Goal: Find specific page/section: Find specific page/section

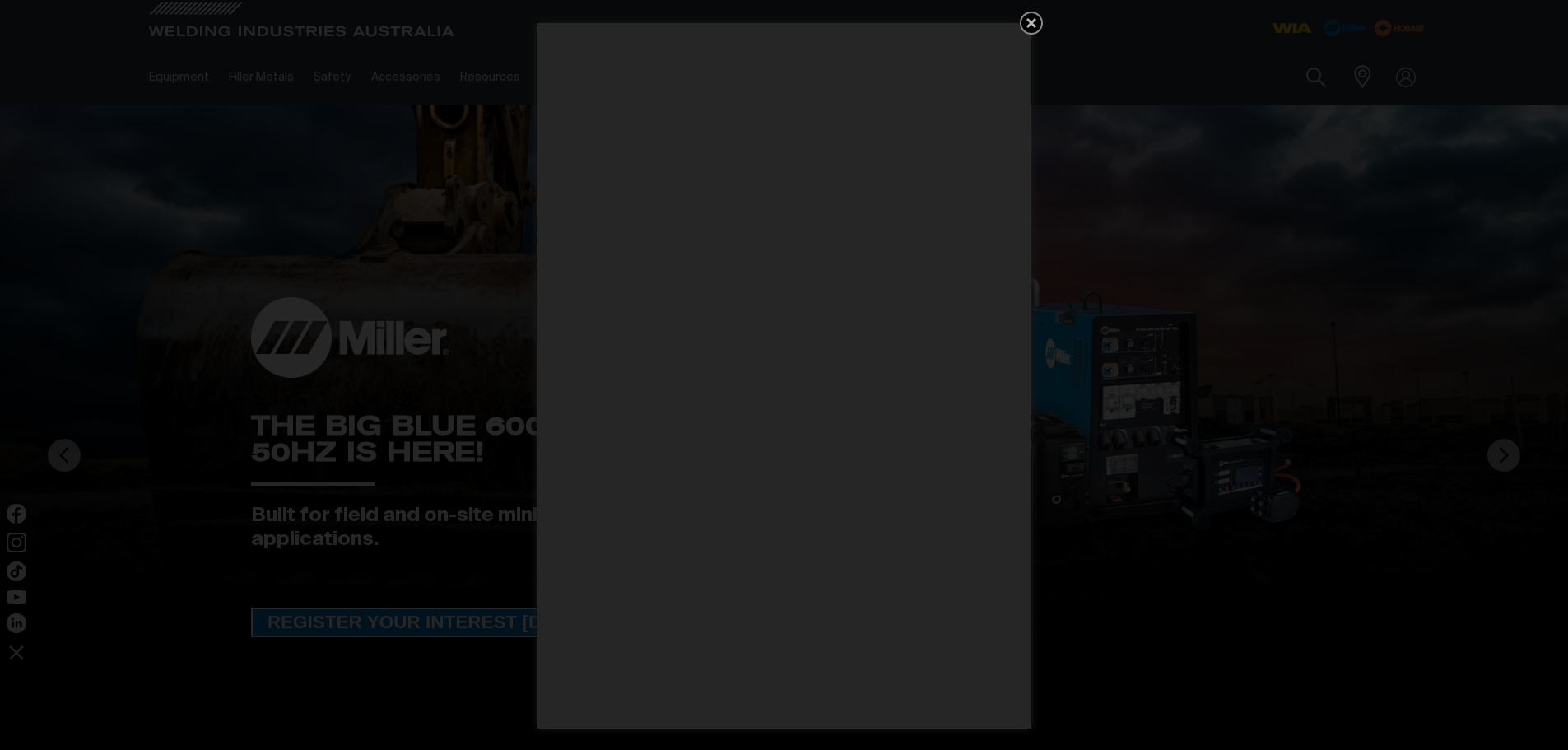
click at [1024, 15] on icon "Get 5 WIA Welding Guides Free!" at bounding box center [1030, 23] width 20 height 20
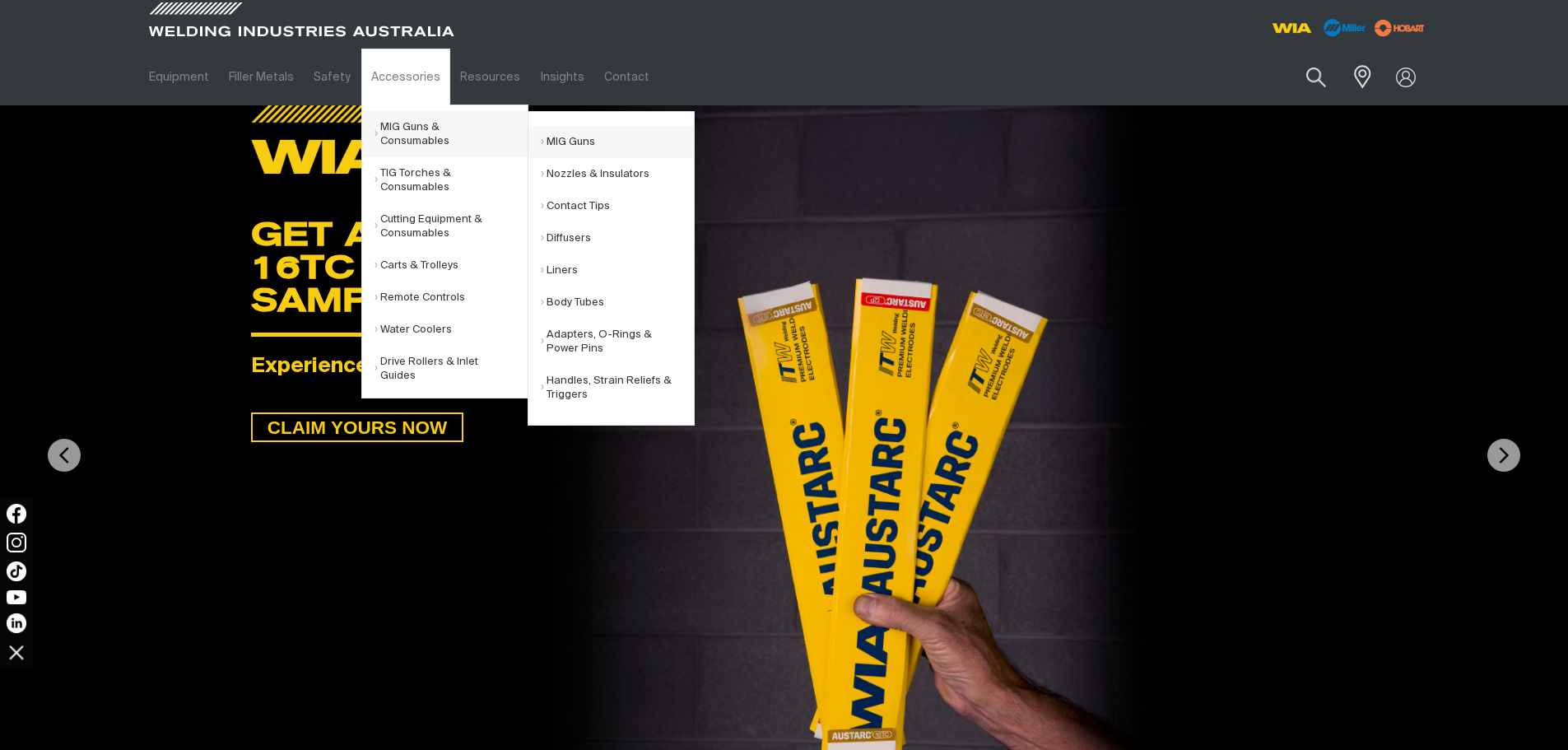
click at [579, 145] on link "MIG Guns" at bounding box center [617, 142] width 153 height 32
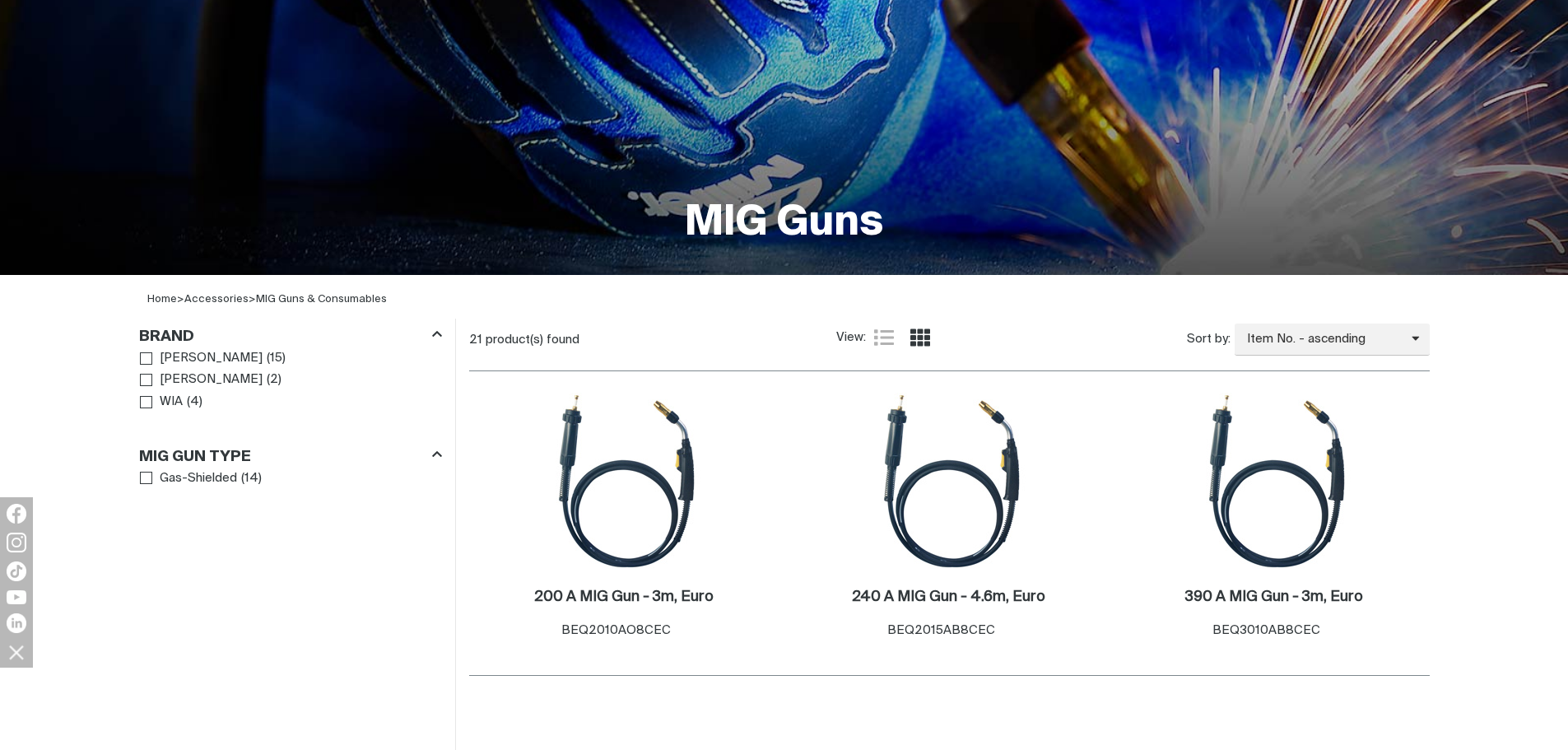
scroll to position [247, 0]
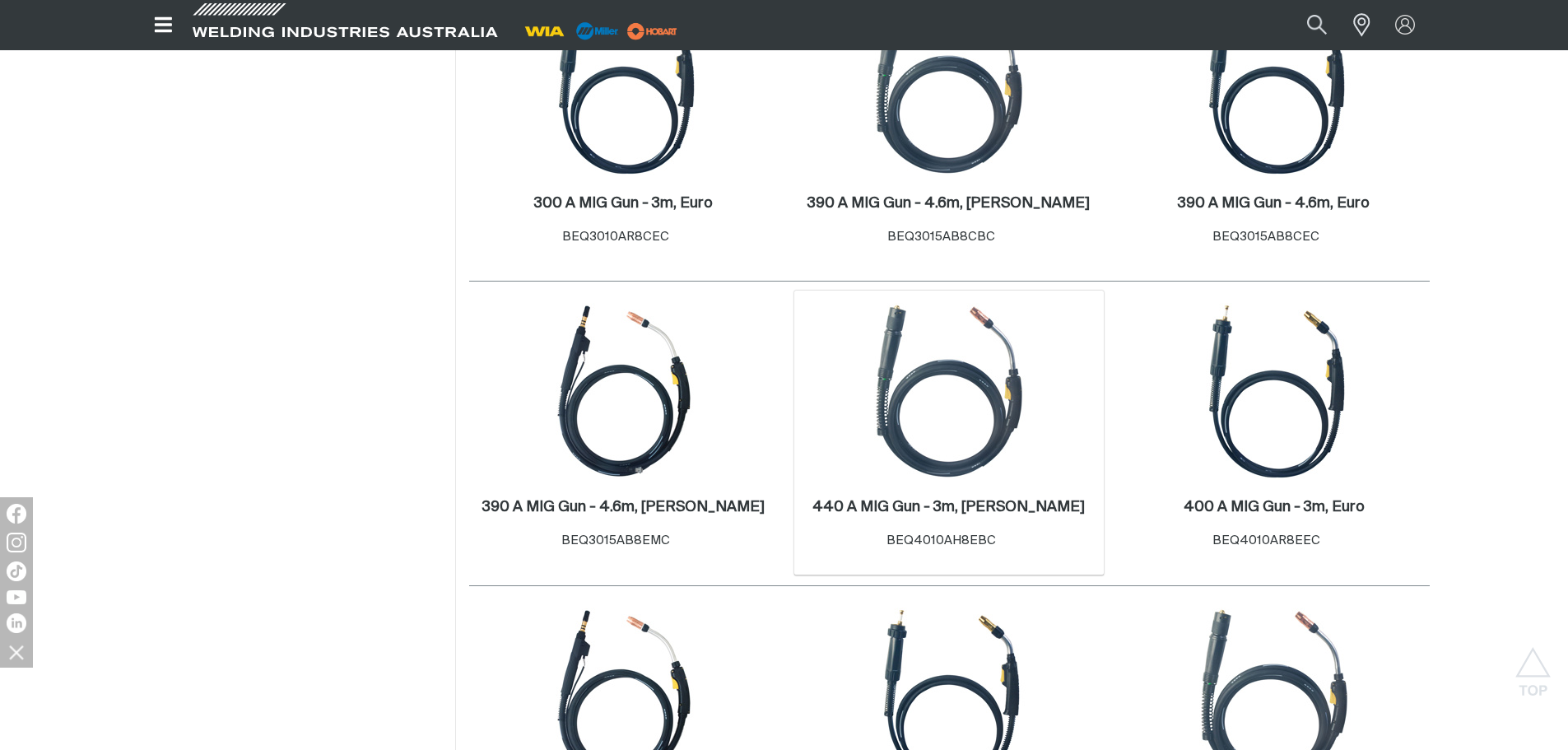
scroll to position [988, 0]
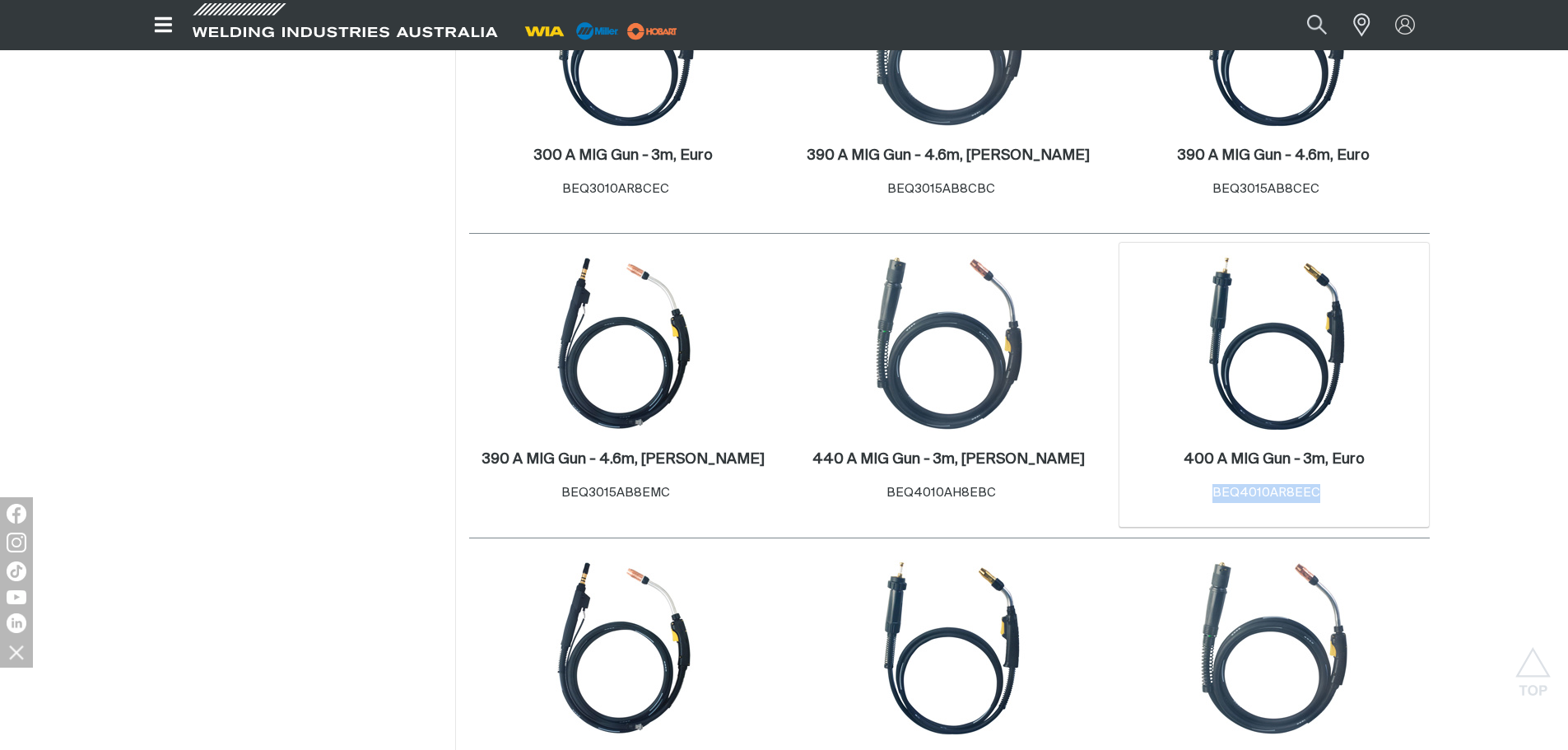
drag, startPoint x: 1314, startPoint y: 491, endPoint x: 1215, endPoint y: 487, distance: 99.1
click at [1215, 487] on span "BEQ4010AR8EEC" at bounding box center [1266, 493] width 108 height 13
copy span "BEQ4010AR8EEC"
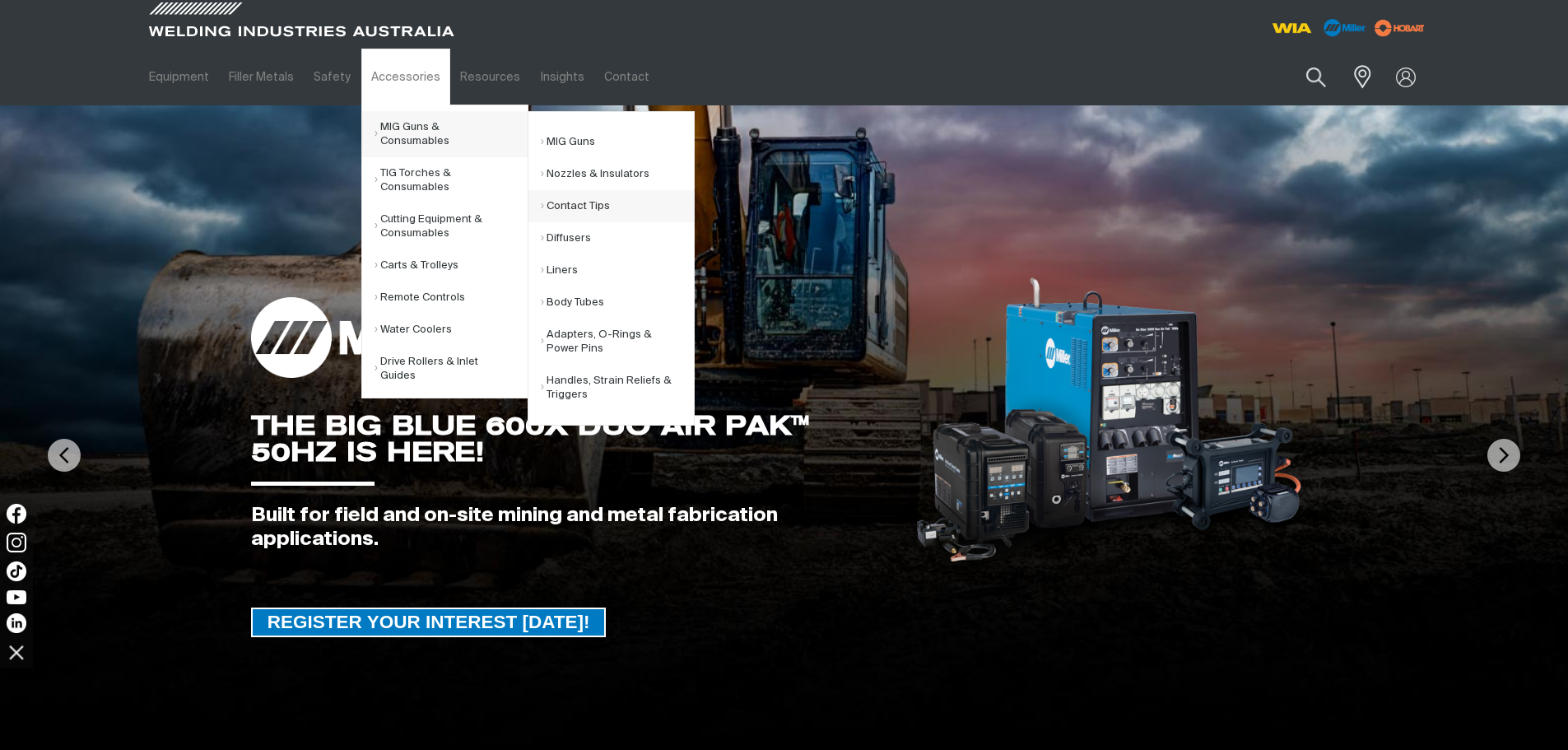
click at [571, 208] on link "Contact Tips" at bounding box center [617, 206] width 153 height 32
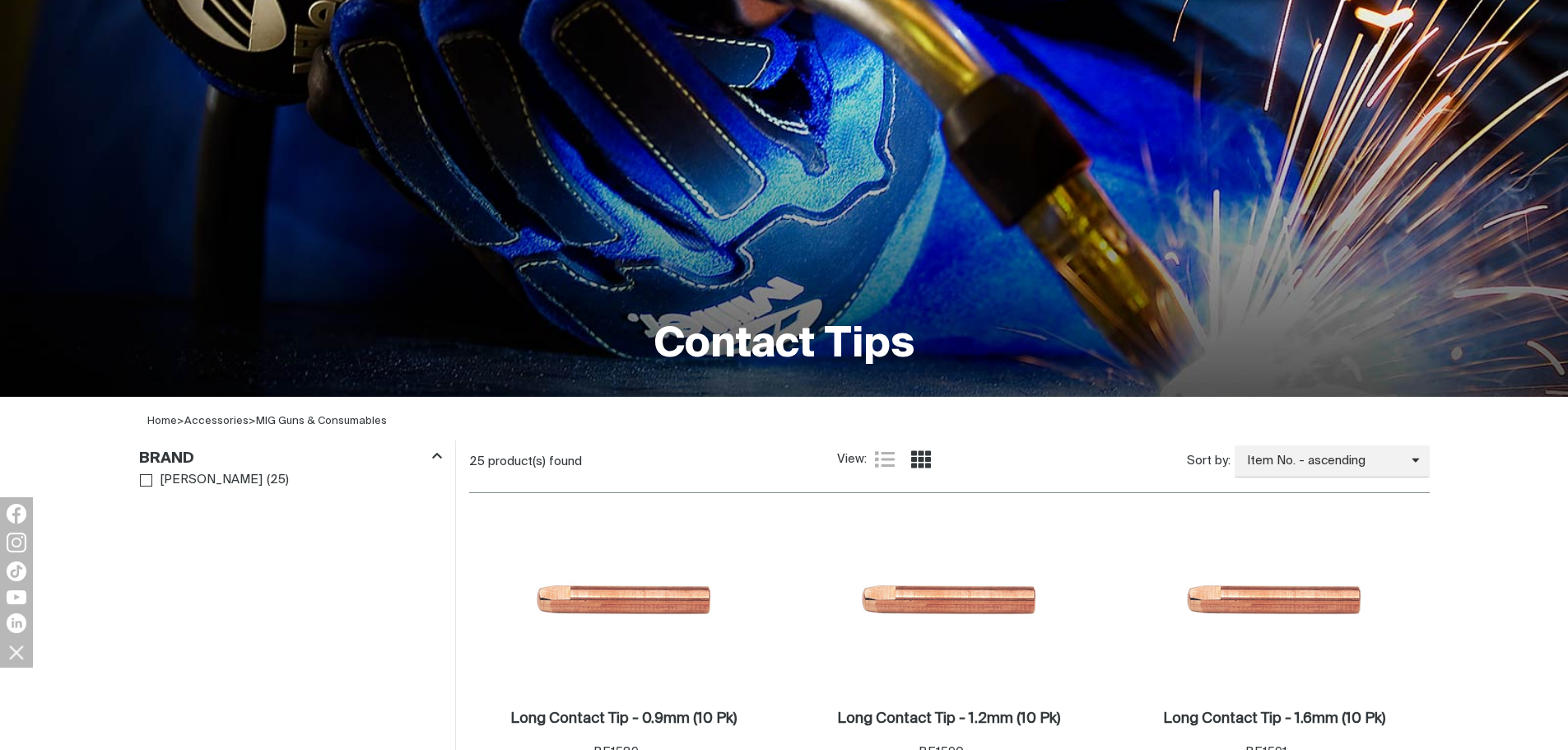
scroll to position [247, 0]
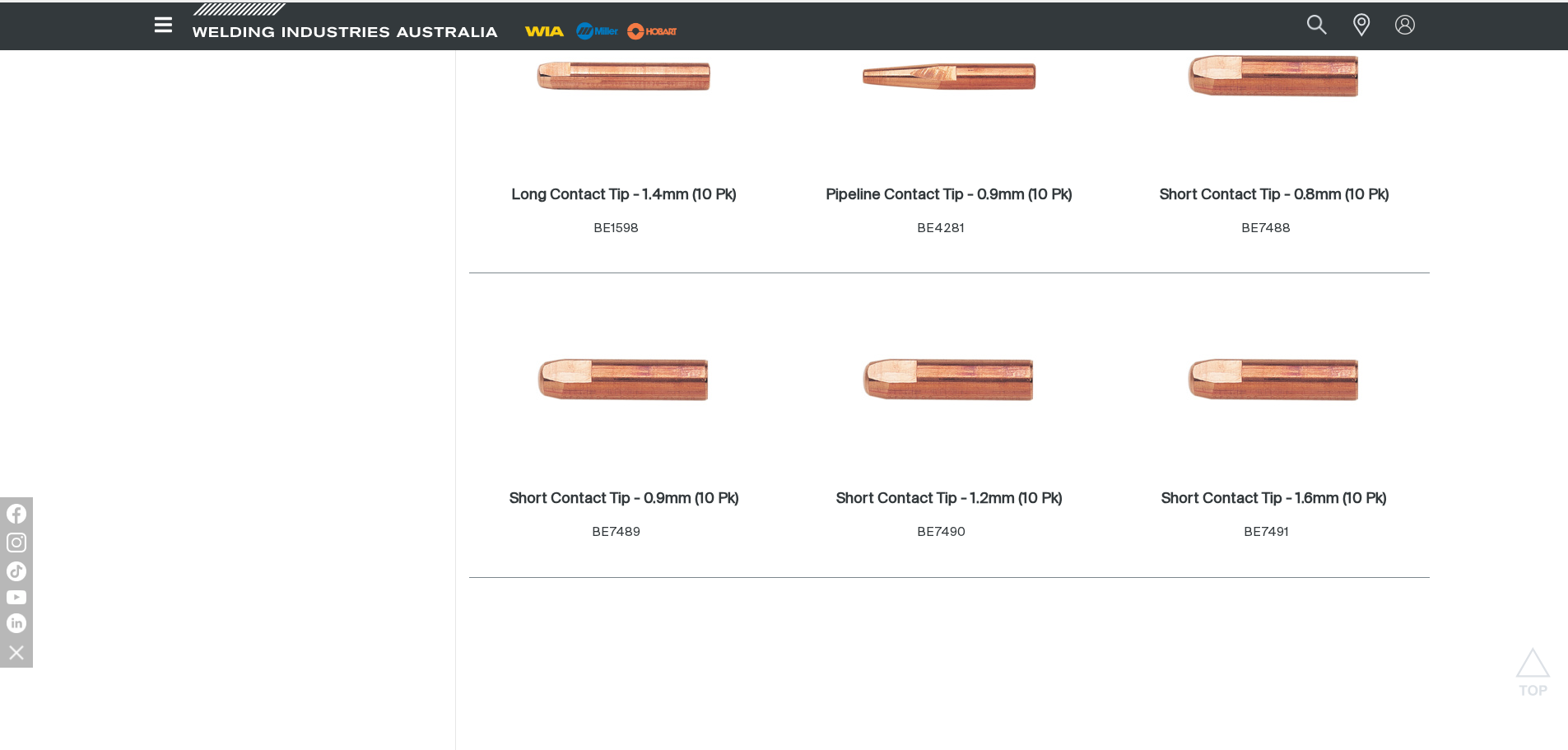
scroll to position [988, 0]
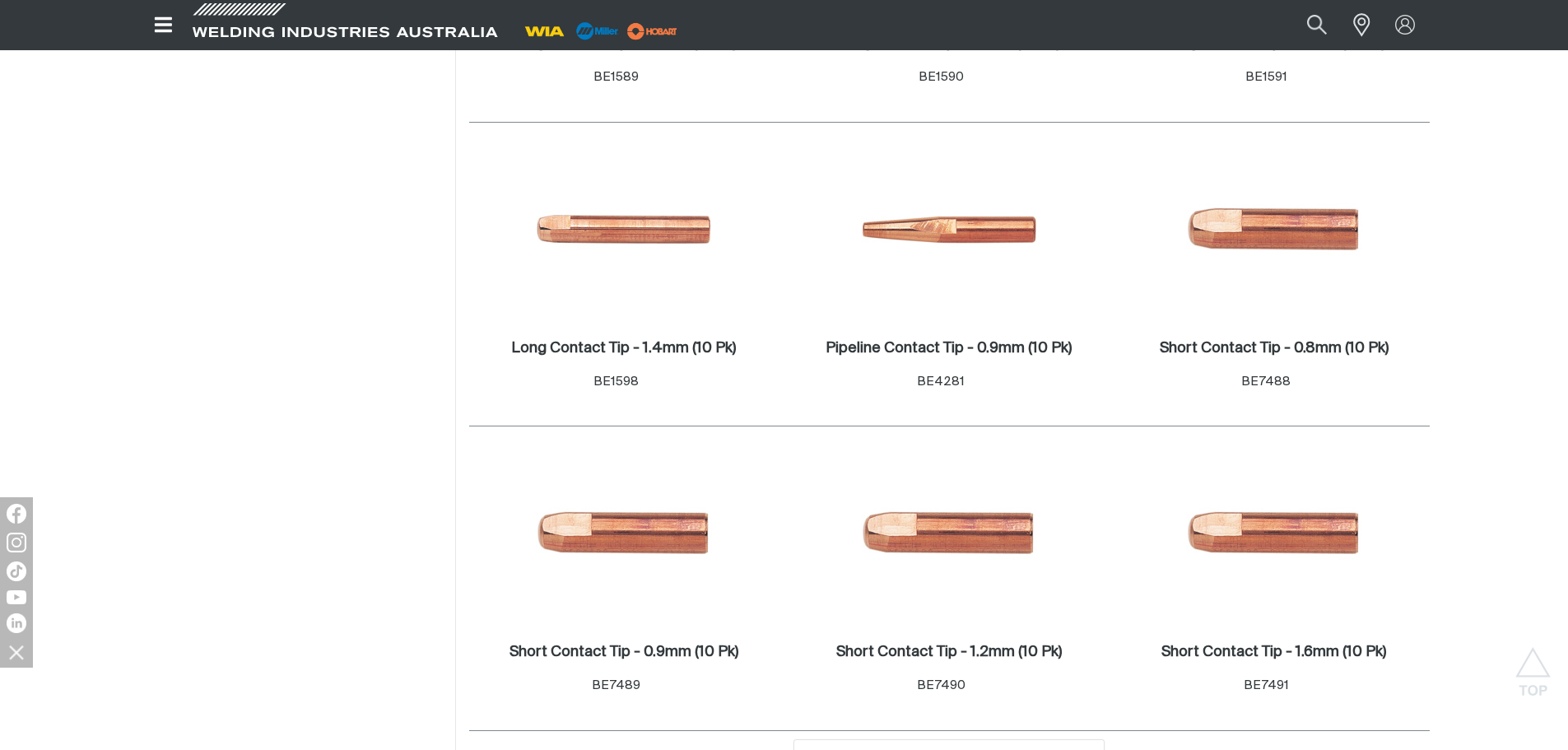
scroll to position [741, 0]
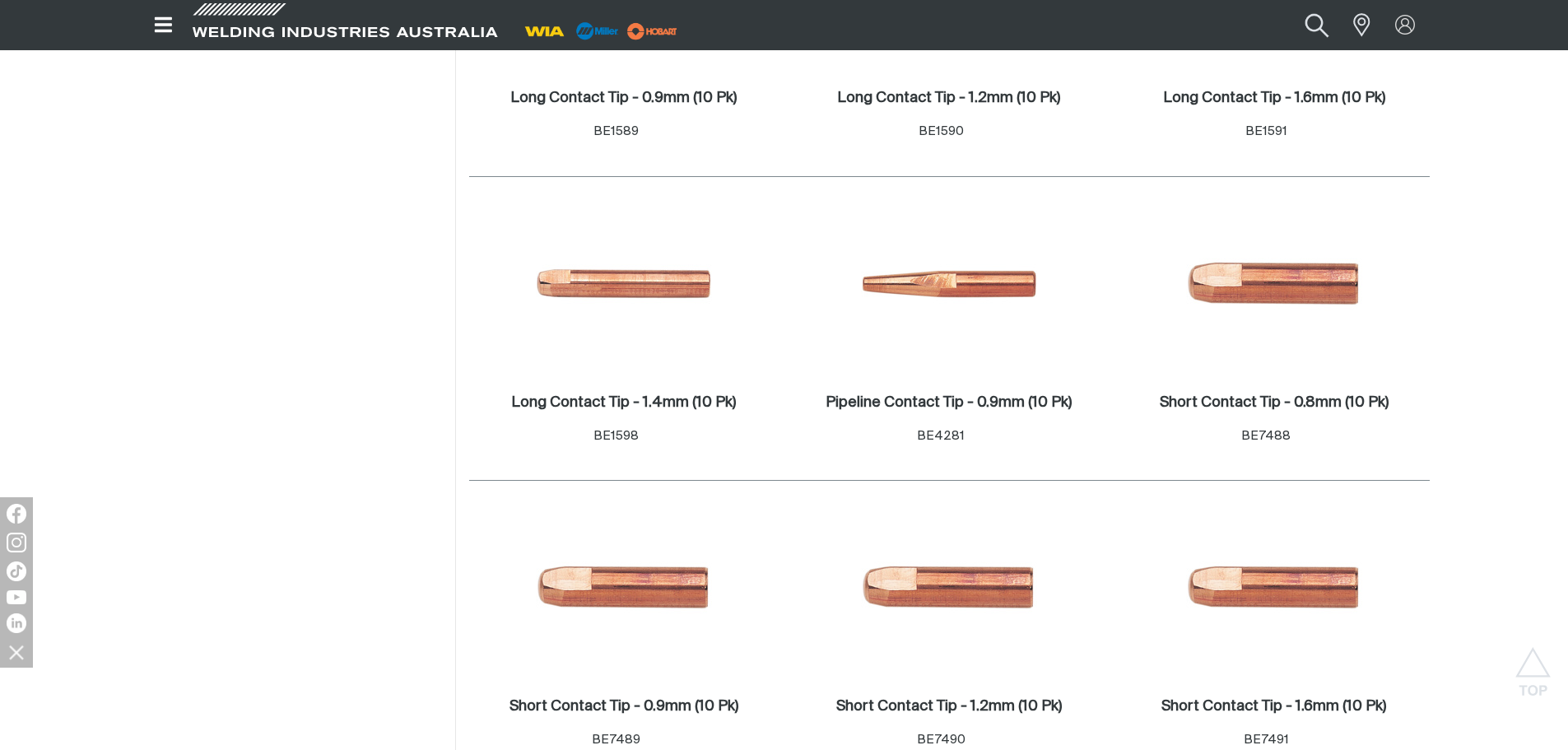
click at [1311, 16] on button "Search products" at bounding box center [1316, 25] width 67 height 44
click at [1283, 3] on button "Search products" at bounding box center [1316, 25] width 67 height 44
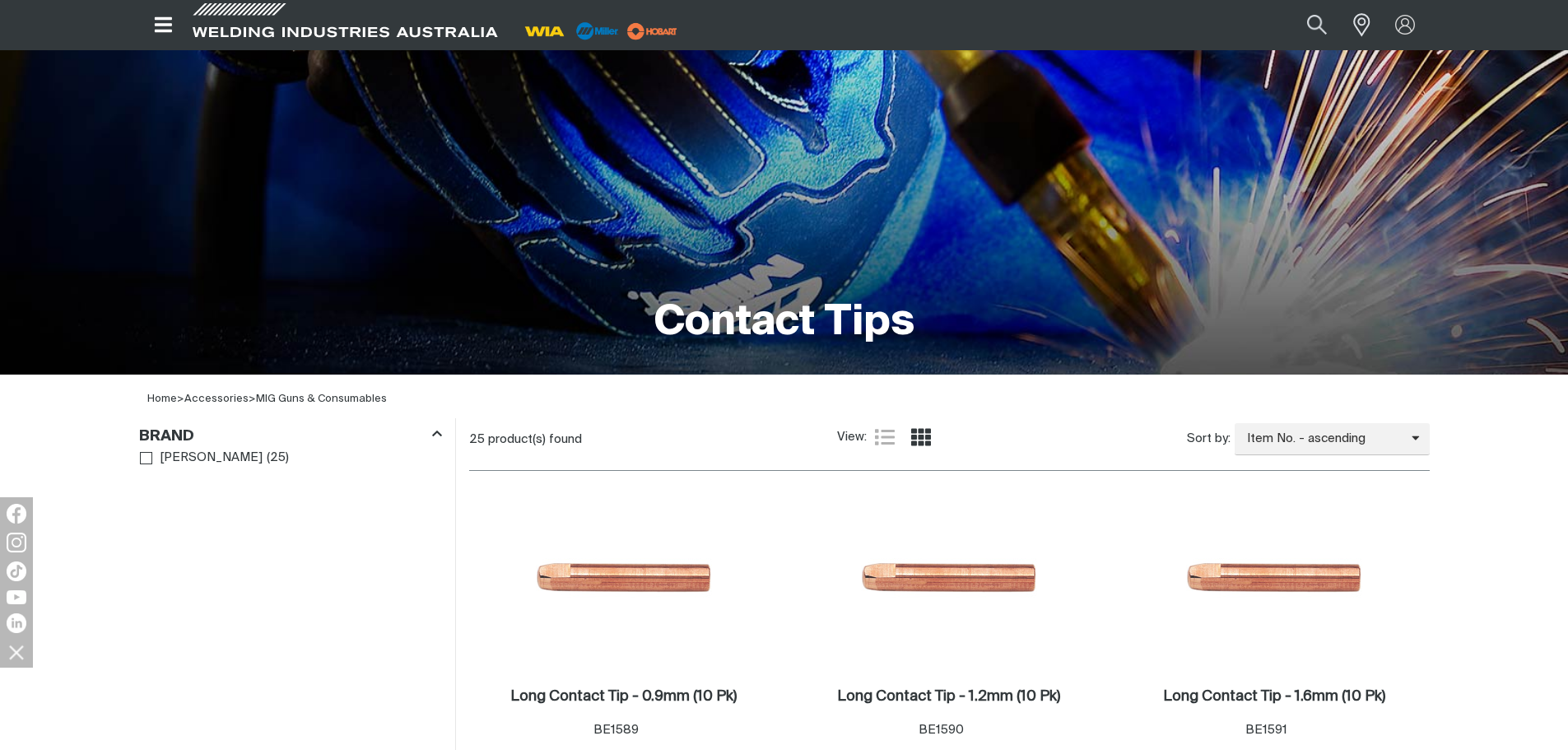
scroll to position [0, 0]
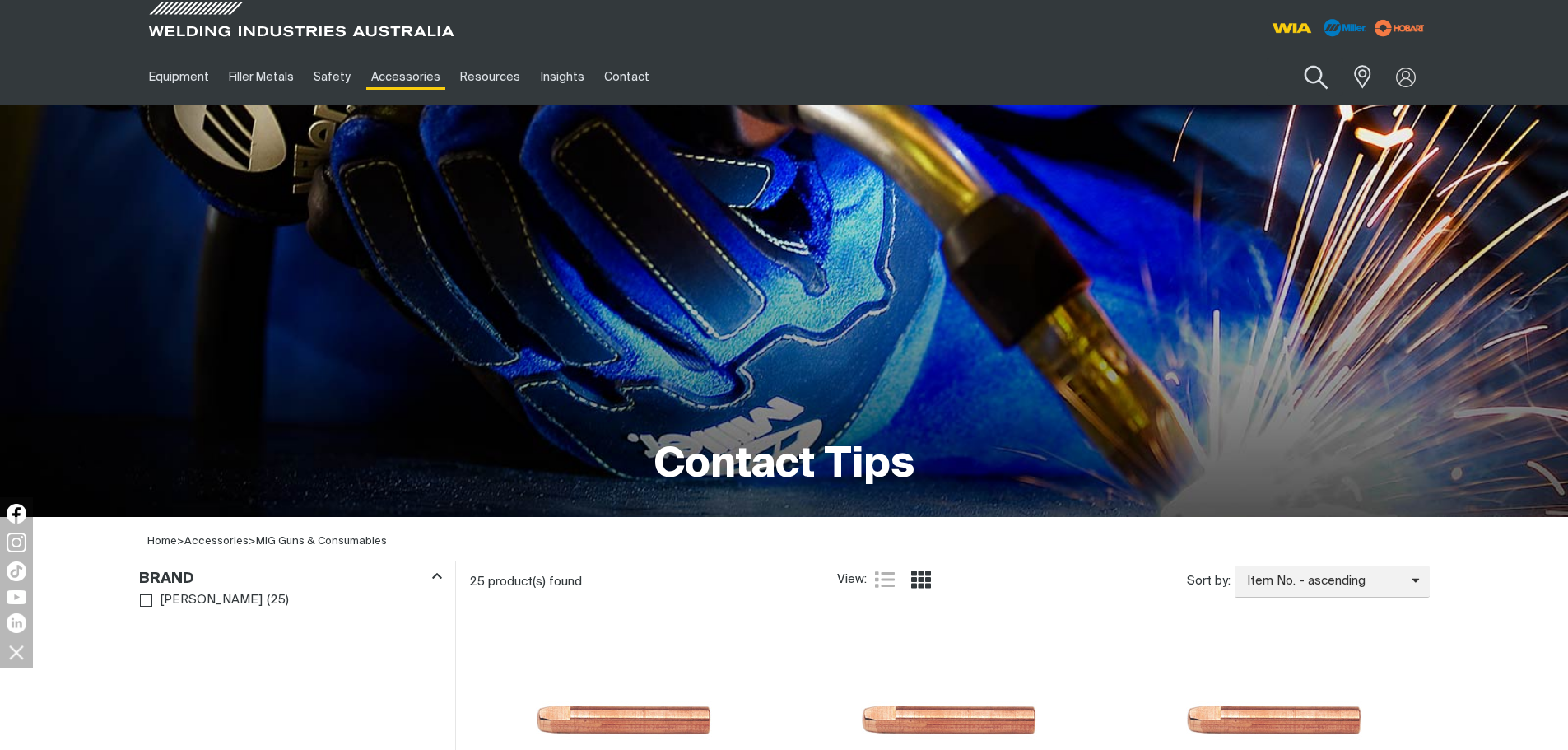
click at [1309, 81] on button "Search products" at bounding box center [1315, 77] width 67 height 47
click at [1203, 78] on input "Search" at bounding box center [1215, 77] width 254 height 37
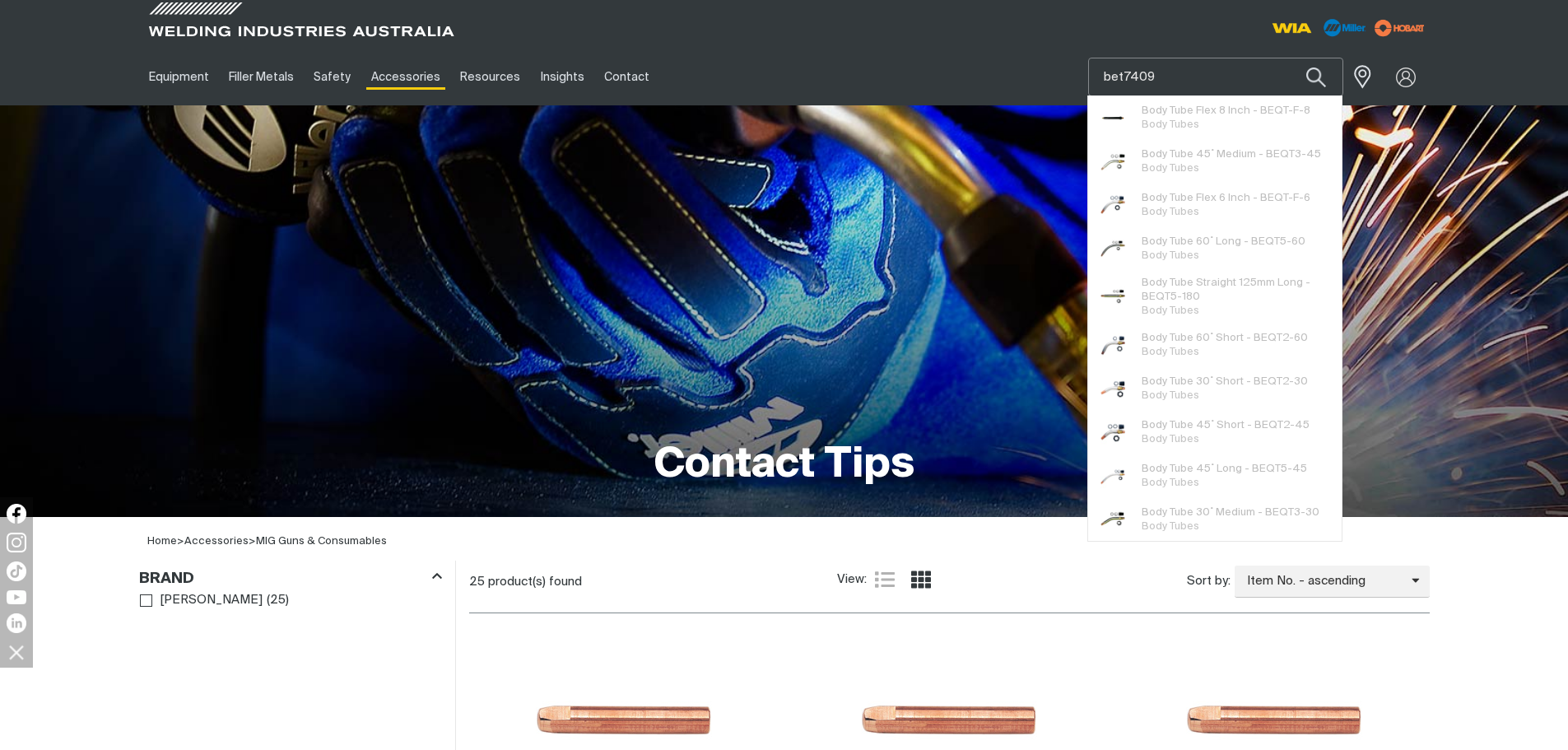
type input "bet7409"
click at [1288, 58] on button "Search products" at bounding box center [1316, 77] width 56 height 39
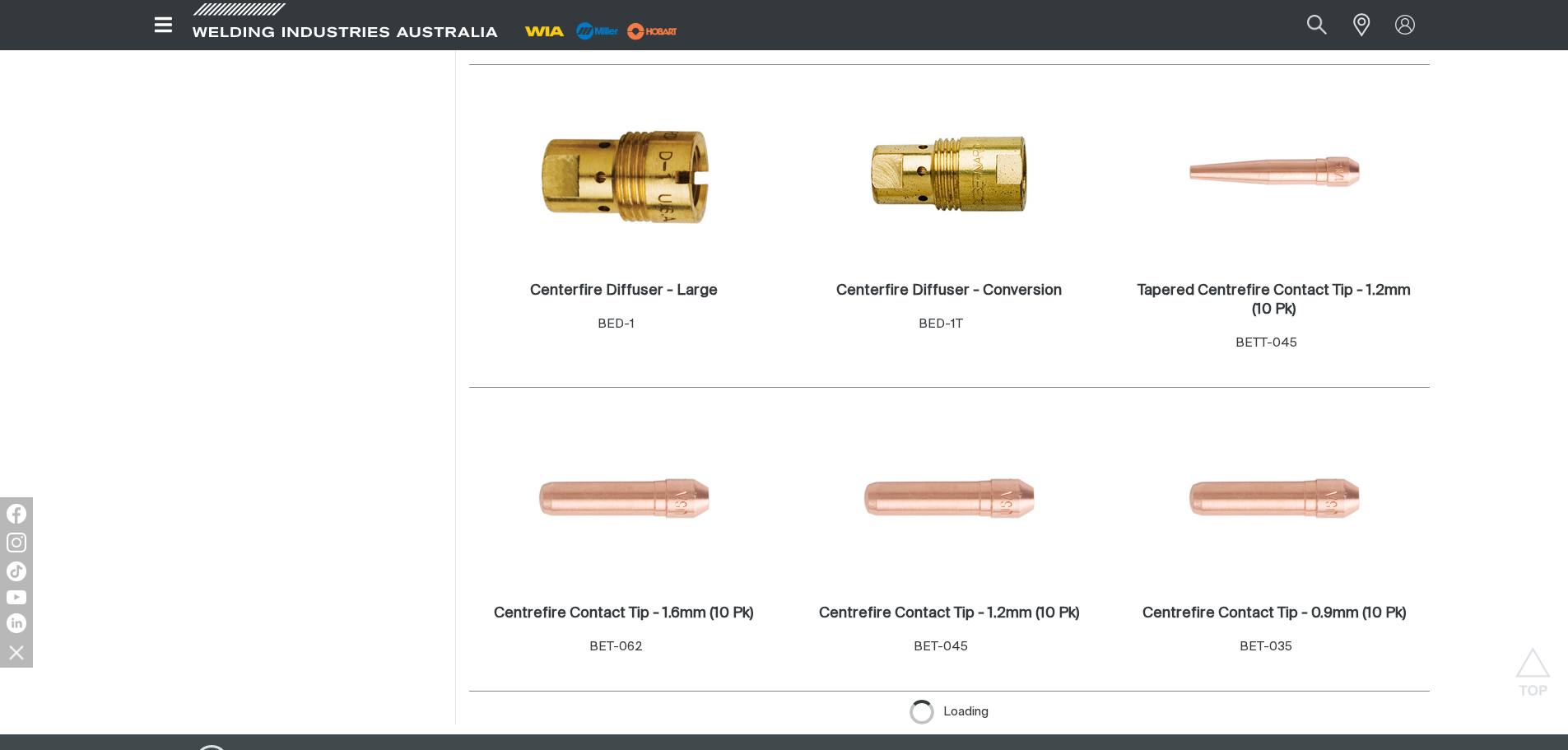
scroll to position [1482, 0]
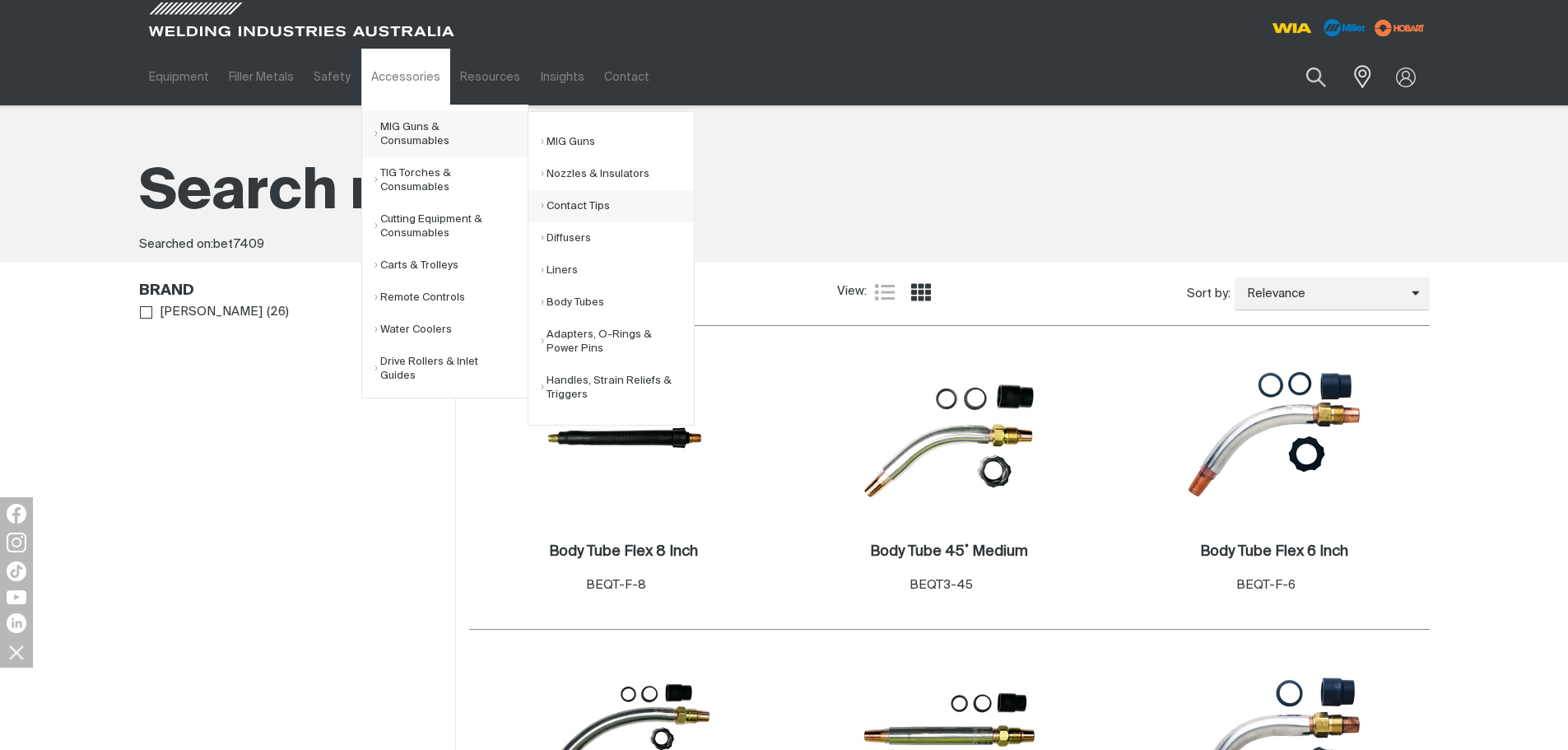
click at [554, 202] on link "Contact Tips" at bounding box center [617, 206] width 153 height 32
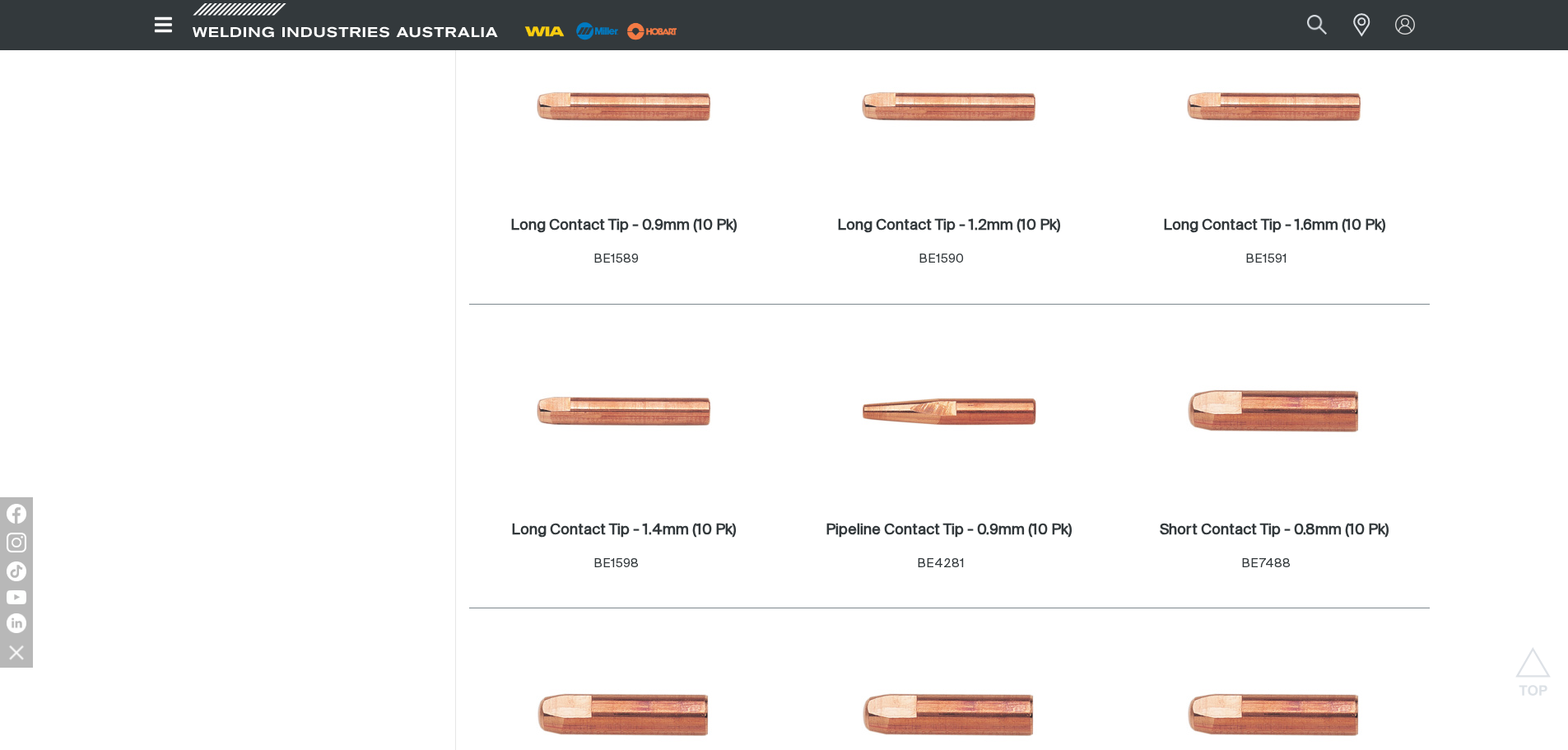
scroll to position [741, 0]
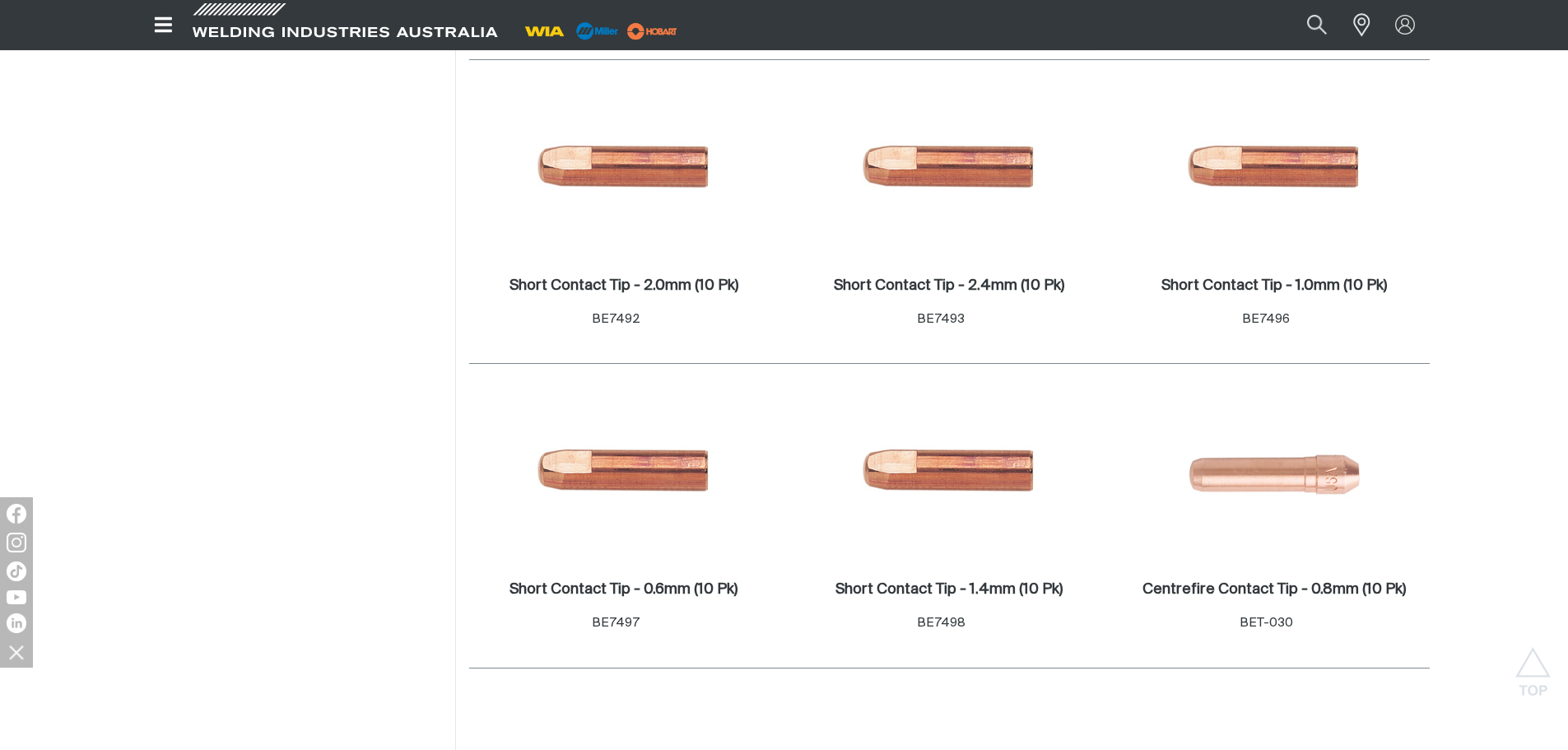
scroll to position [1482, 0]
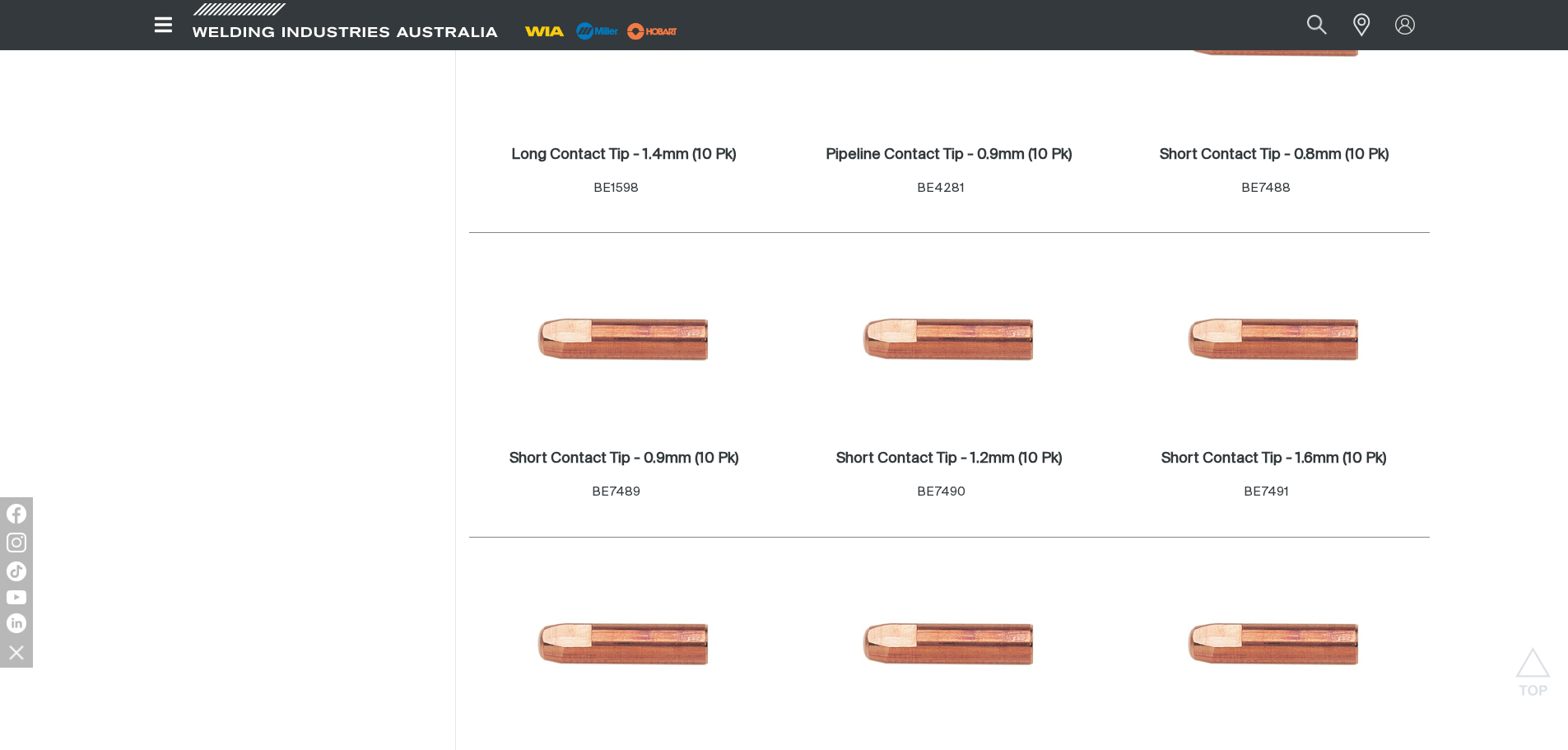
scroll to position [988, 0]
